Goal: Information Seeking & Learning: Check status

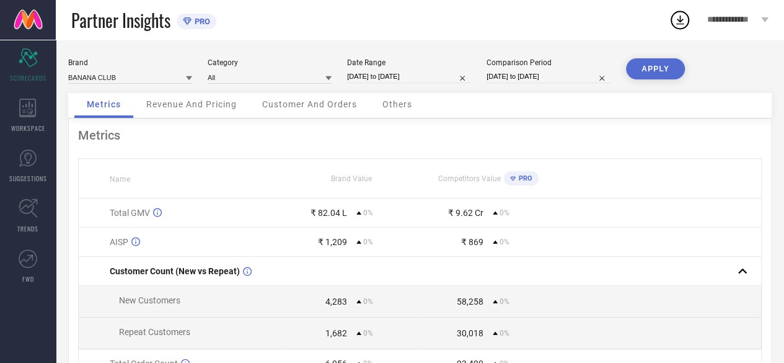
select select "8"
select select "2025"
select select "9"
select select "2025"
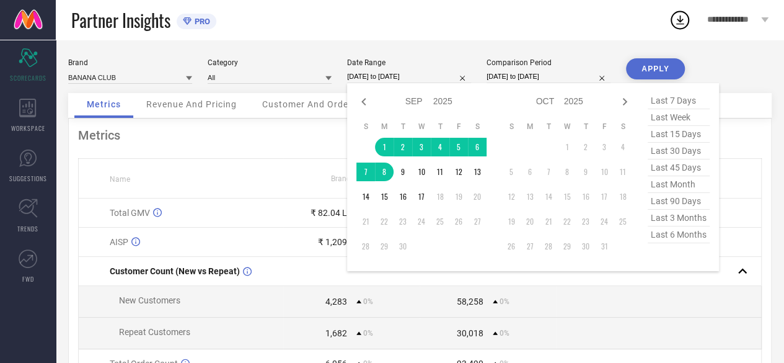
click at [392, 77] on input "[DATE] to [DATE]" at bounding box center [409, 76] width 124 height 13
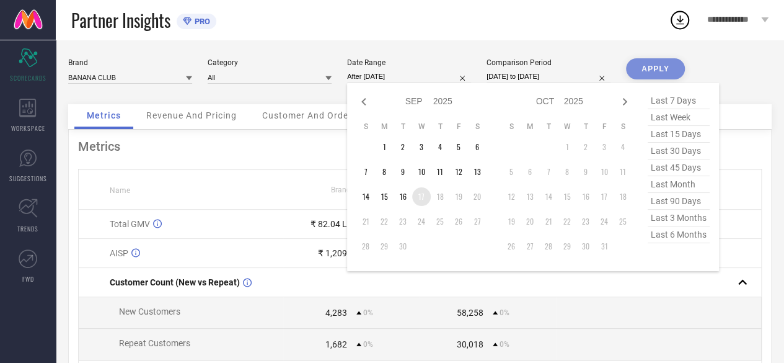
click at [420, 196] on td "17" at bounding box center [421, 196] width 19 height 19
type input "[DATE] to [DATE]"
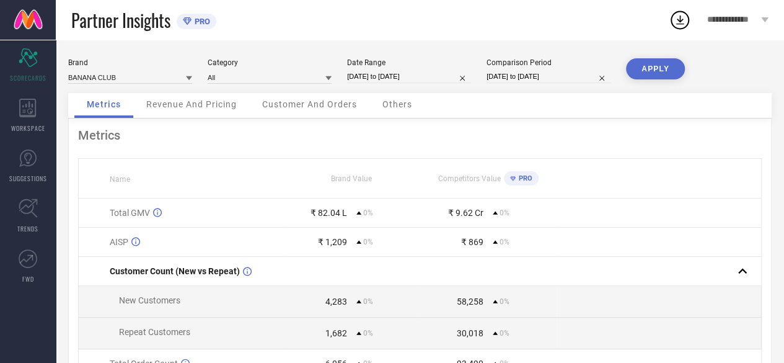
click at [489, 76] on input "[DATE] to [DATE]" at bounding box center [549, 76] width 124 height 13
select select "8"
select select "2025"
select select "9"
select select "2025"
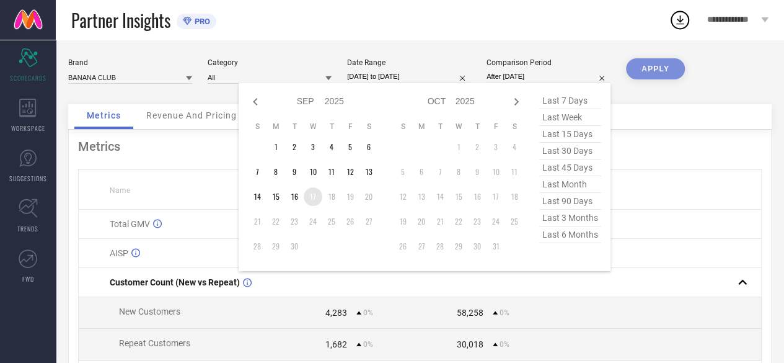
click at [313, 201] on td "17" at bounding box center [313, 196] width 19 height 19
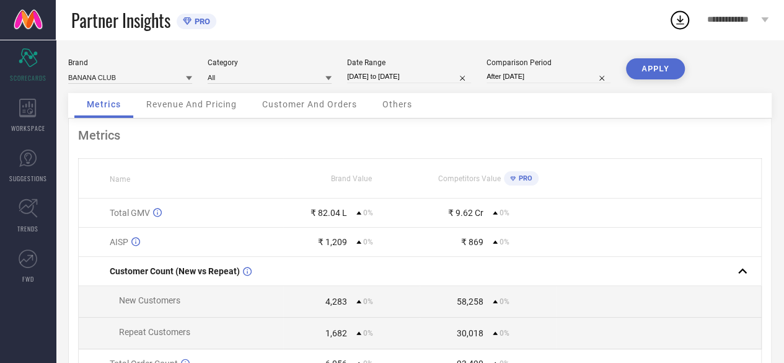
type input "[DATE] to [DATE]"
click at [29, 206] on icon at bounding box center [28, 208] width 19 height 19
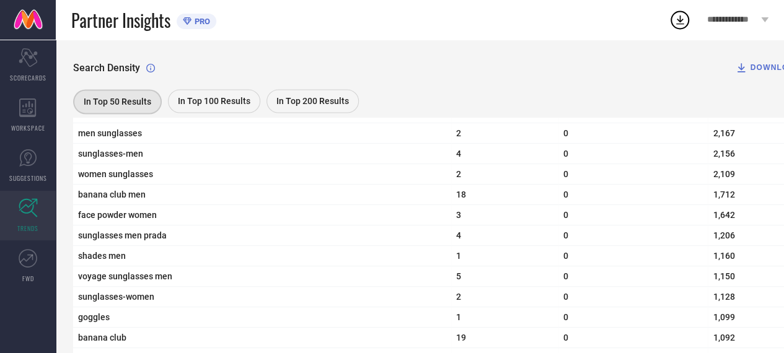
scroll to position [960, 0]
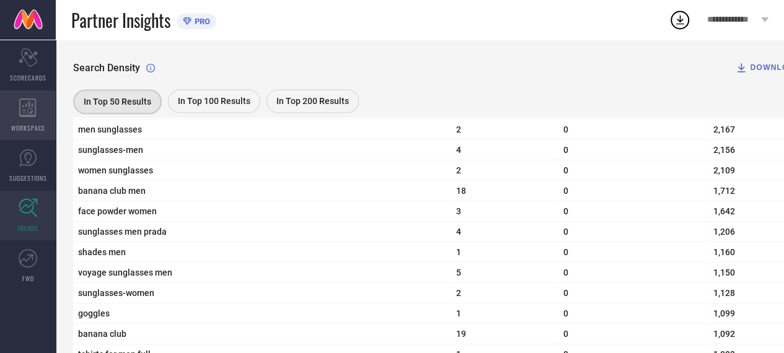
click at [35, 102] on icon at bounding box center [27, 108] width 17 height 19
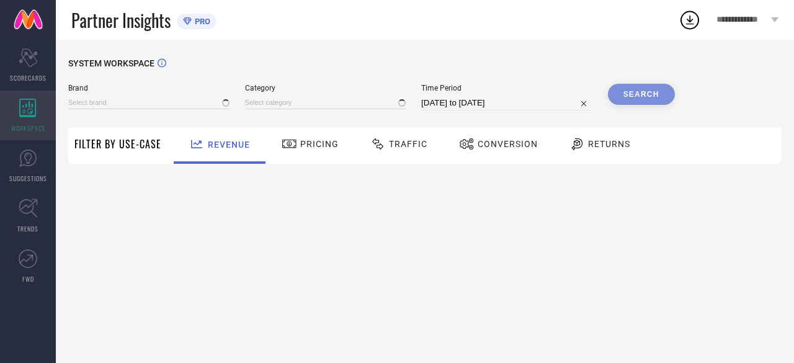
type input "BANANA CLUB"
type input "All"
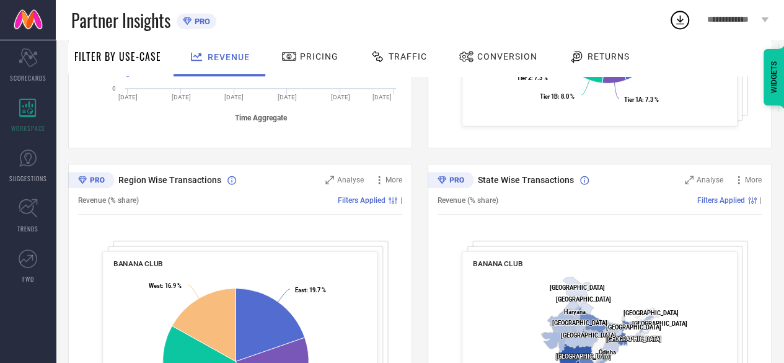
scroll to position [376, 0]
click at [404, 43] on div "Traffic" at bounding box center [399, 58] width 88 height 37
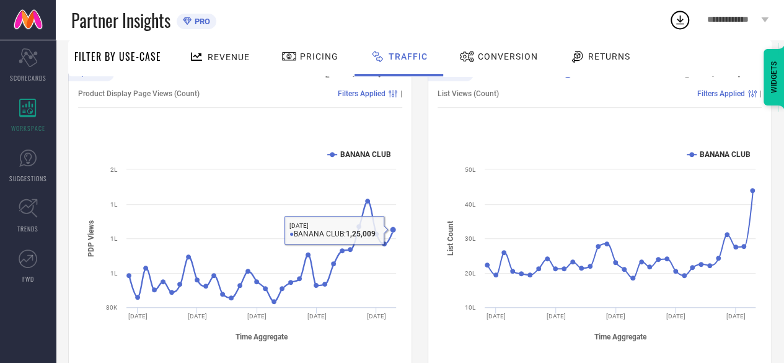
scroll to position [0, 0]
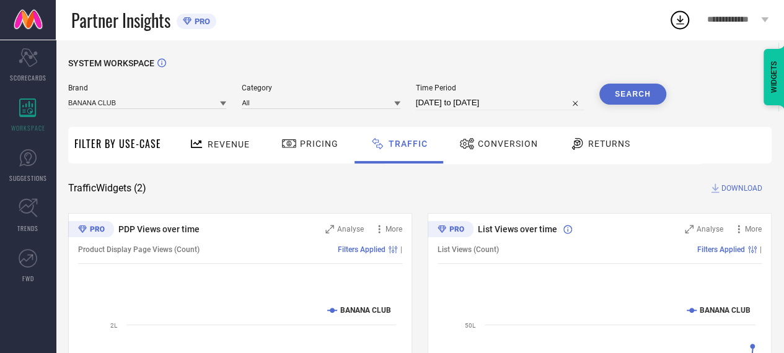
select select "7"
select select "2025"
select select "8"
select select "2025"
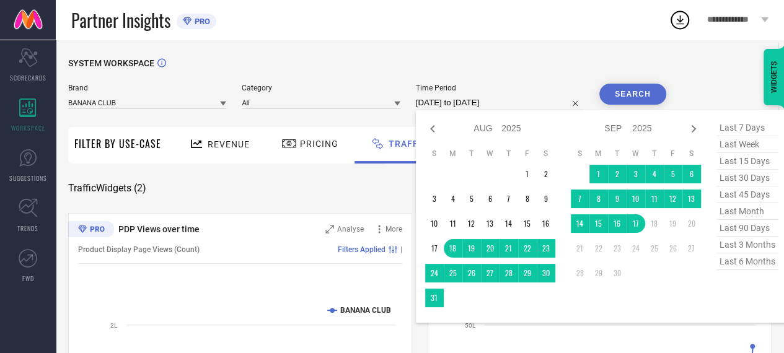
click at [485, 104] on input "[DATE] to [DATE]" at bounding box center [500, 102] width 168 height 15
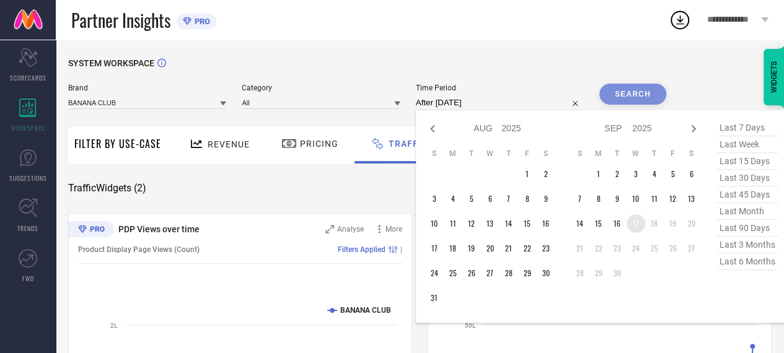
click at [629, 221] on td "17" at bounding box center [636, 224] width 19 height 19
type input "[DATE] to [DATE]"
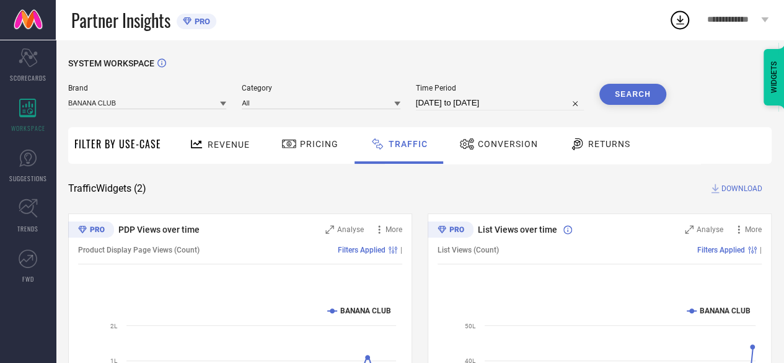
click at [618, 101] on button "Search" at bounding box center [633, 94] width 67 height 21
